Goal: Task Accomplishment & Management: Manage account settings

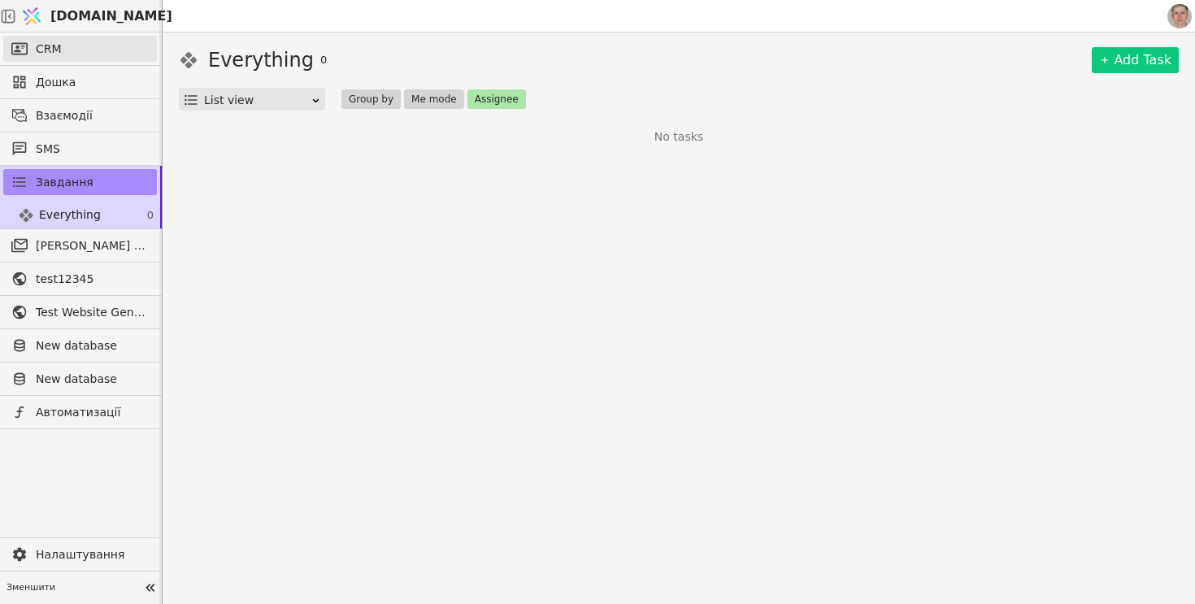
click at [82, 46] on link "CRM" at bounding box center [80, 49] width 154 height 26
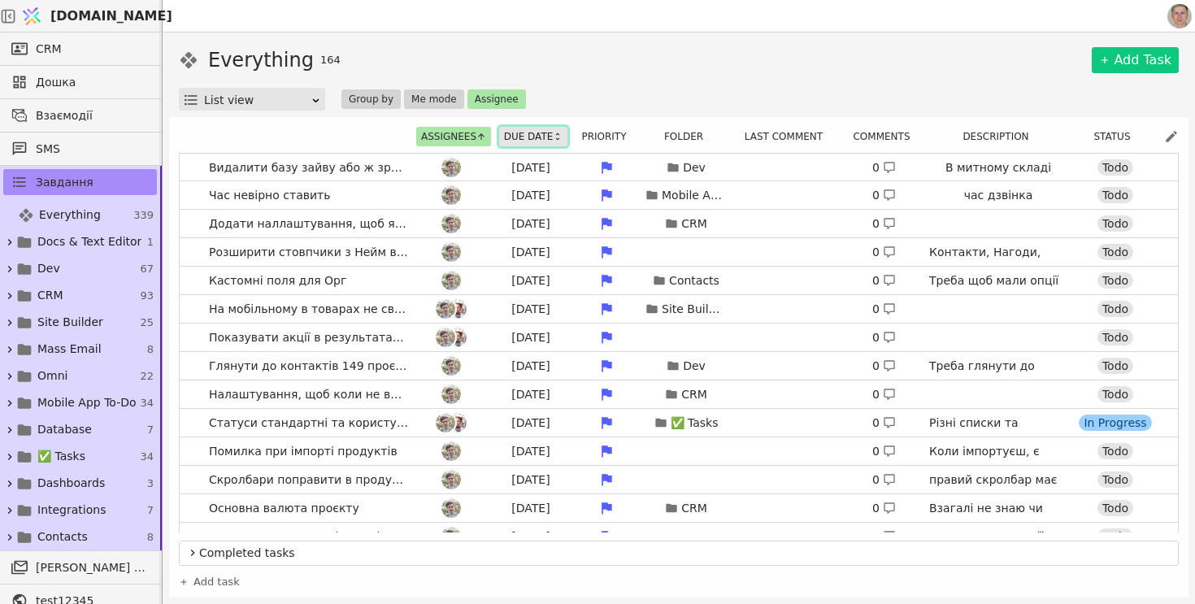
click at [532, 137] on button "Due date" at bounding box center [533, 137] width 69 height 20
